Goal: Navigation & Orientation: Find specific page/section

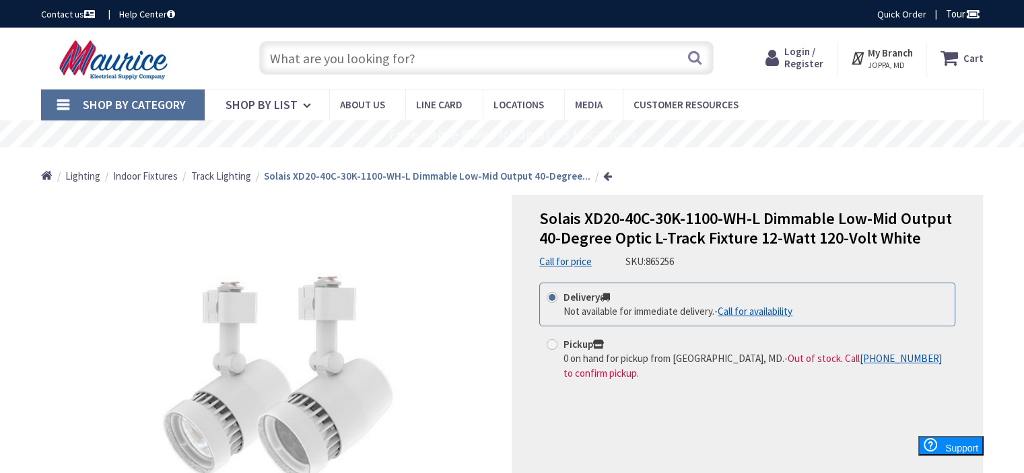
click at [241, 180] on span "Track Lighting" at bounding box center [221, 176] width 60 height 13
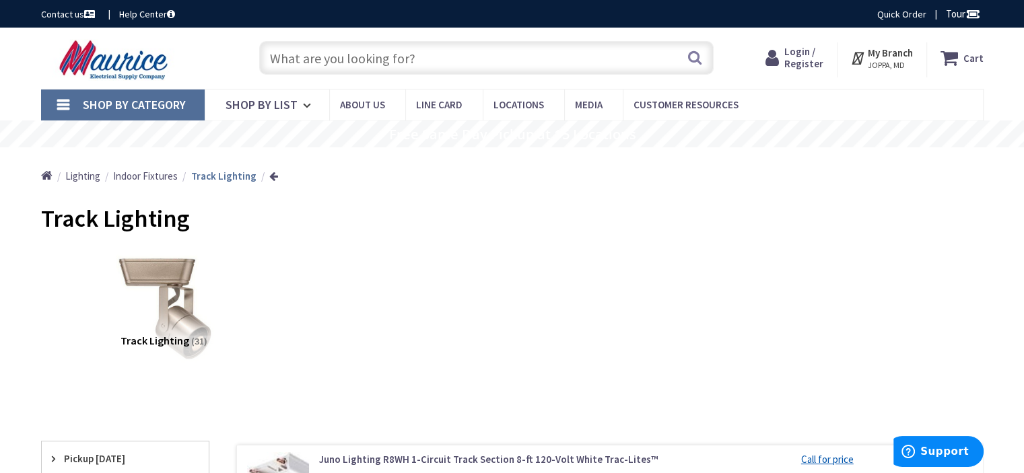
click at [173, 302] on img at bounding box center [163, 307] width 122 height 122
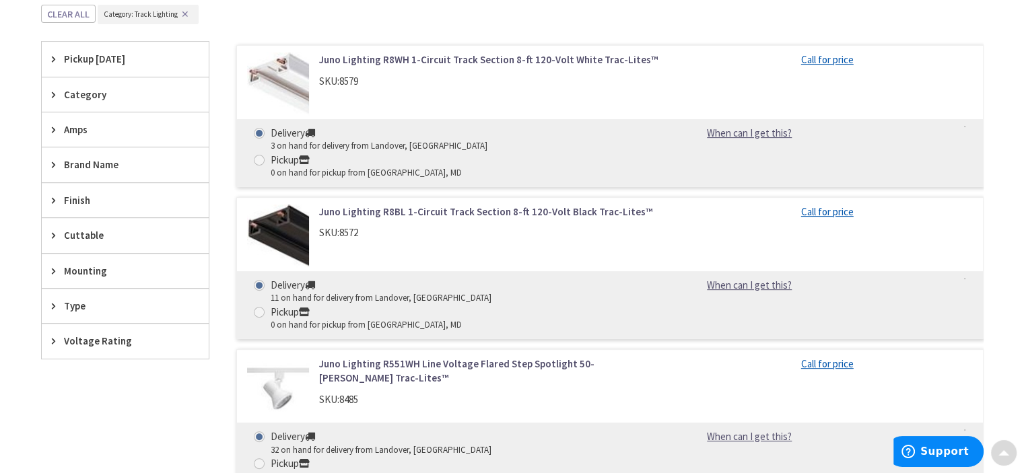
scroll to position [417, 0]
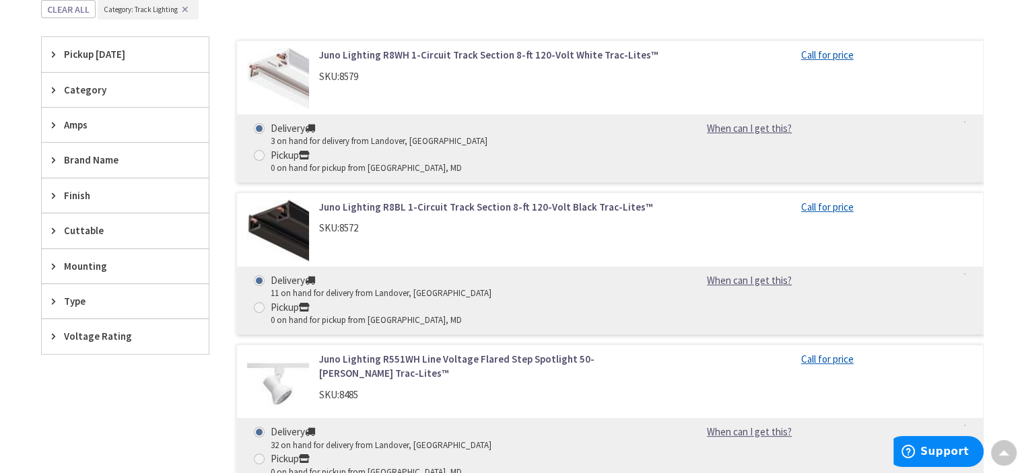
click at [57, 155] on icon at bounding box center [57, 160] width 10 height 10
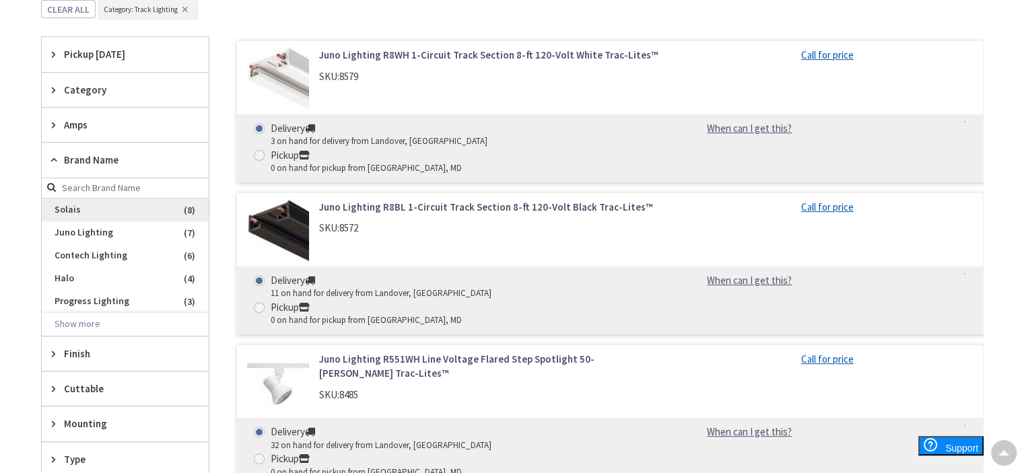
click at [65, 212] on span "Solais" at bounding box center [125, 210] width 167 height 23
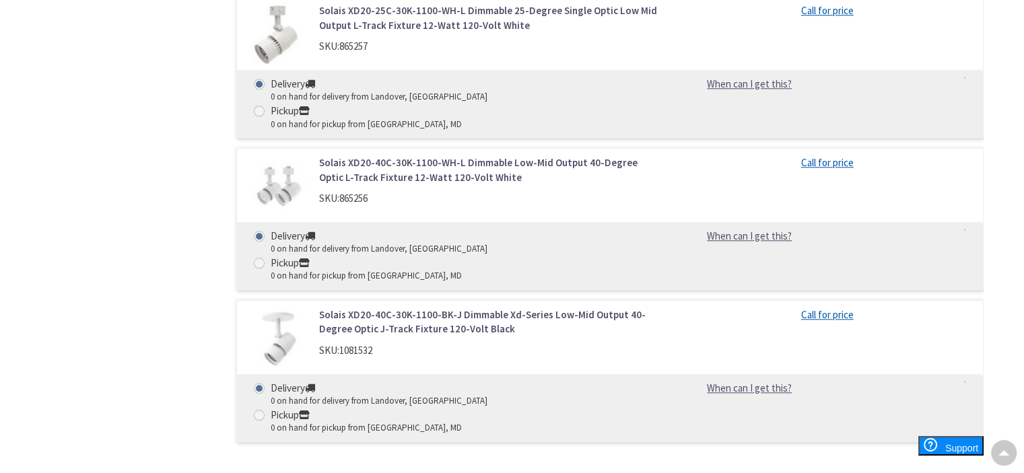
scroll to position [1225, 0]
